Goal: Find contact information: Find contact information

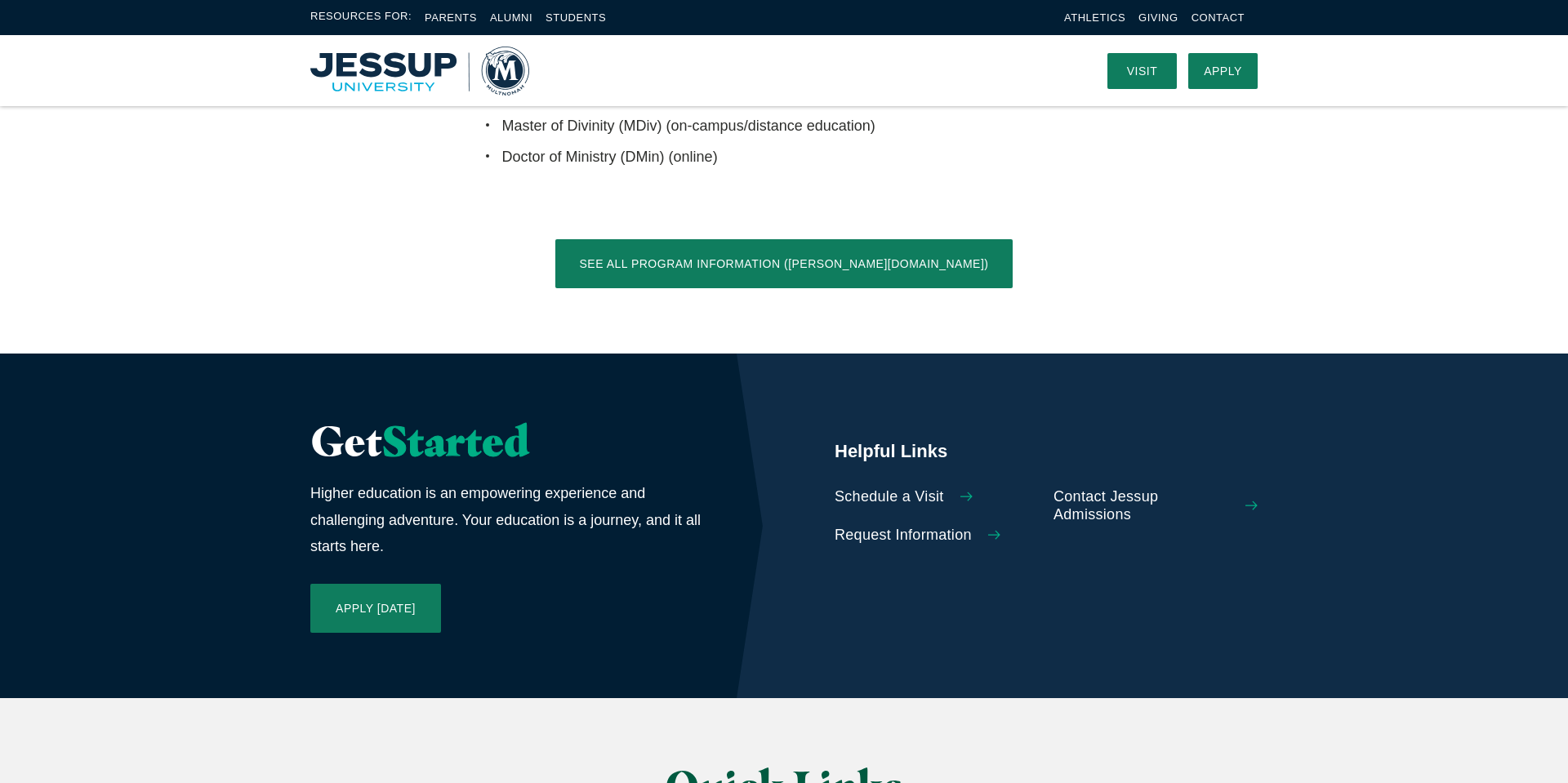
scroll to position [3363, 0]
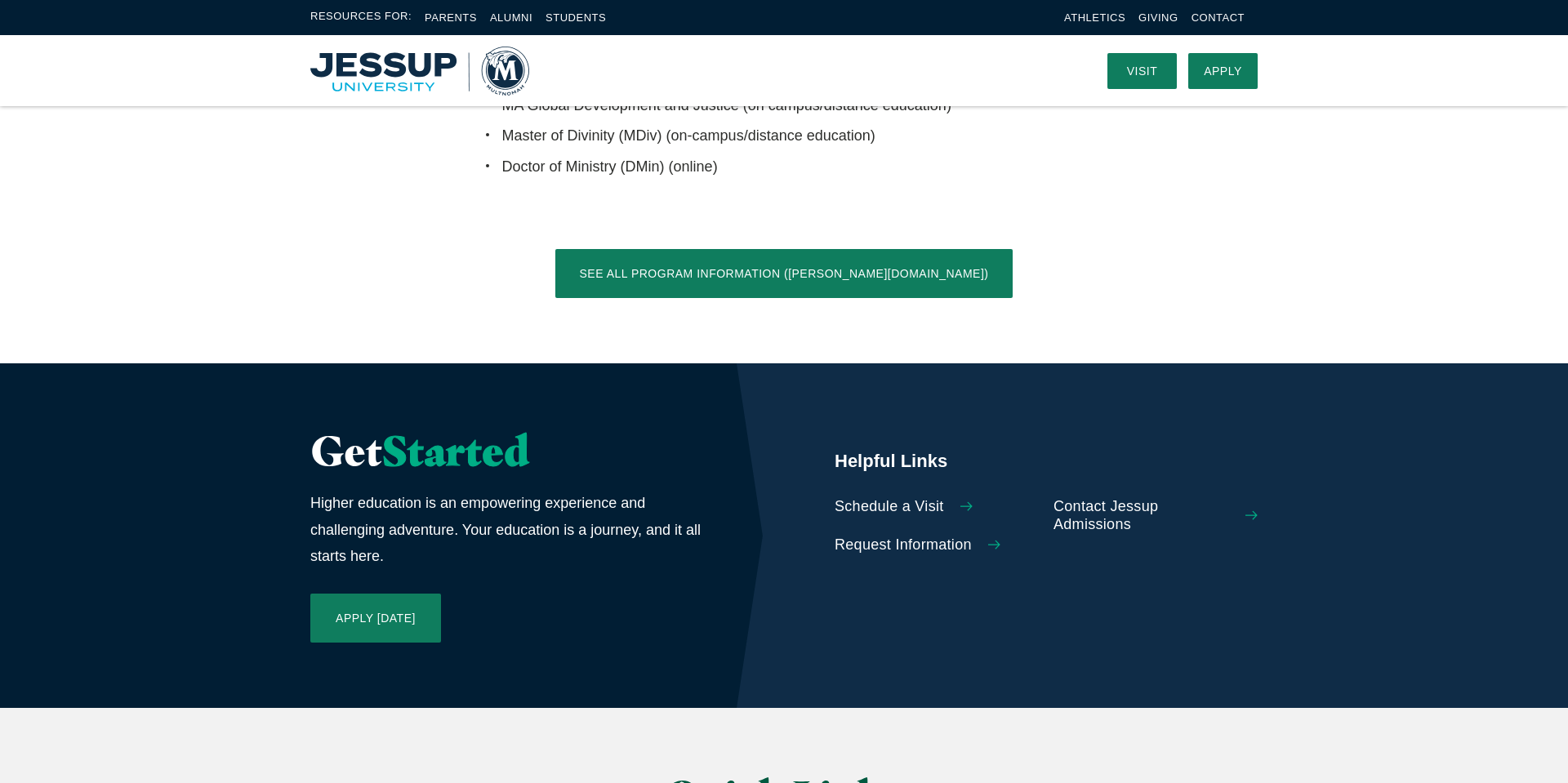
click at [883, 536] on span "Request Information" at bounding box center [903, 545] width 137 height 18
click at [1195, 20] on link "Contact" at bounding box center [1218, 18] width 53 height 12
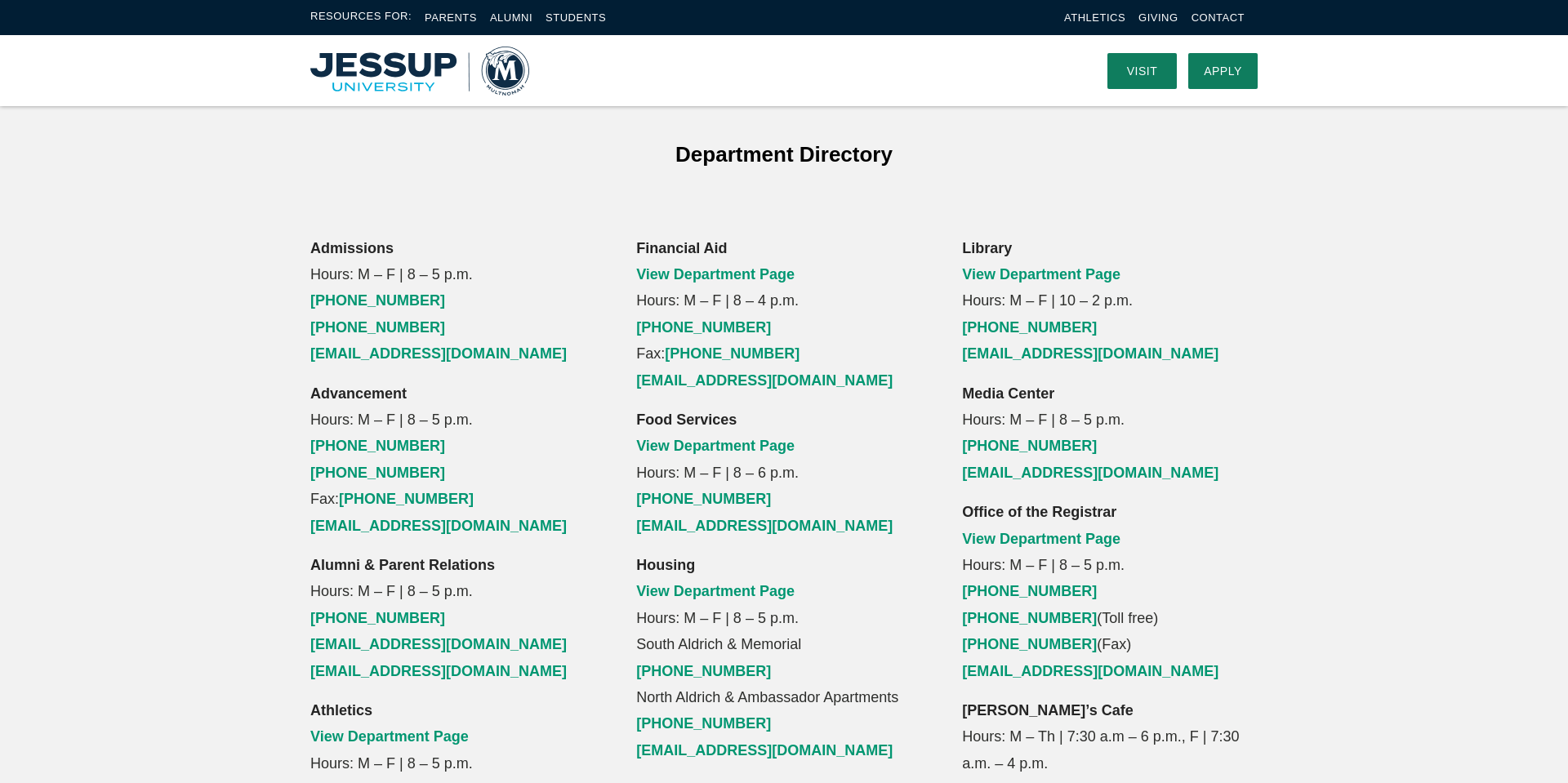
scroll to position [1016, 0]
